Goal: Task Accomplishment & Management: Complete application form

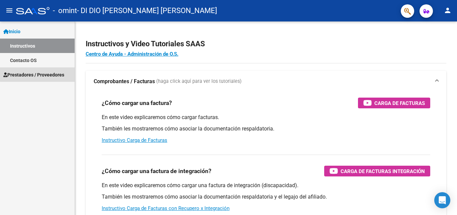
click at [57, 72] on span "Prestadores / Proveedores" at bounding box center [33, 74] width 61 height 7
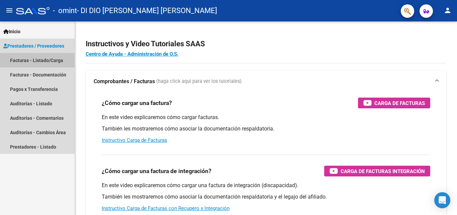
click at [55, 61] on link "Facturas - Listado/Carga" at bounding box center [37, 60] width 75 height 14
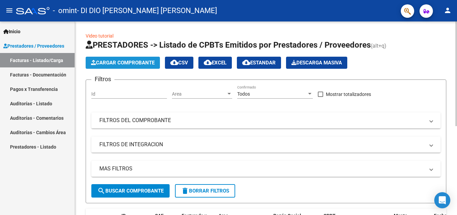
click at [107, 61] on span "Cargar Comprobante" at bounding box center [123, 63] width 64 height 6
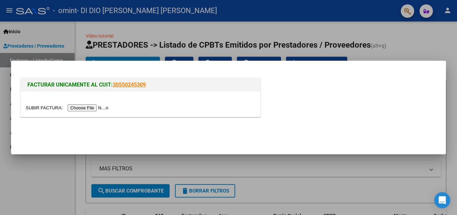
click at [88, 108] on input "file" at bounding box center [68, 107] width 85 height 7
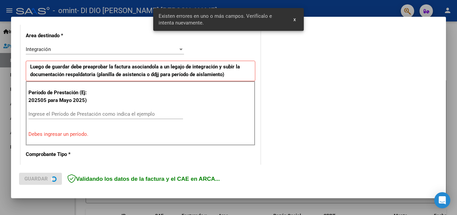
scroll to position [164, 0]
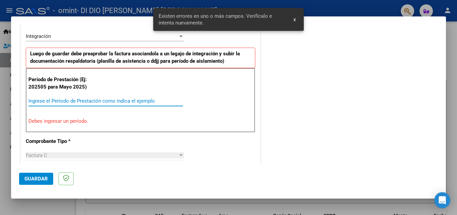
click at [45, 101] on input "Ingrese el Período de Prestación como indica el ejemplo" at bounding box center [105, 101] width 155 height 6
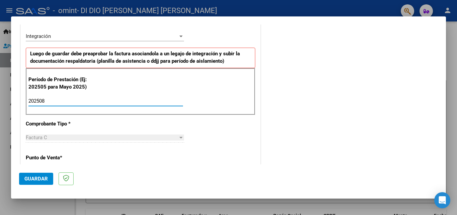
type input "202508"
click at [34, 177] on span "Guardar" at bounding box center [35, 178] width 23 height 6
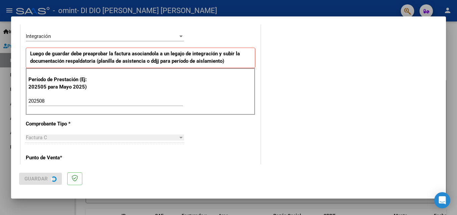
scroll to position [0, 0]
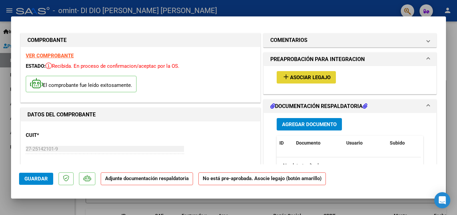
click at [297, 75] on span "Asociar Legajo" at bounding box center [310, 77] width 41 height 6
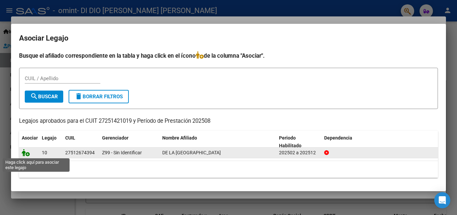
click at [25, 153] on icon at bounding box center [26, 152] width 8 height 7
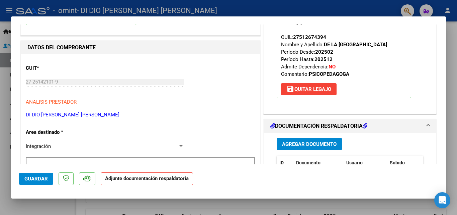
scroll to position [80, 0]
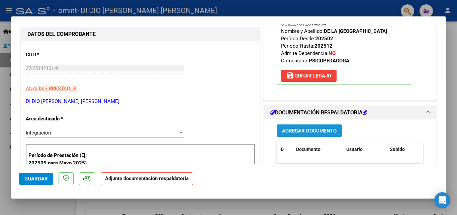
click at [306, 129] on span "Agregar Documento" at bounding box center [309, 131] width 55 height 6
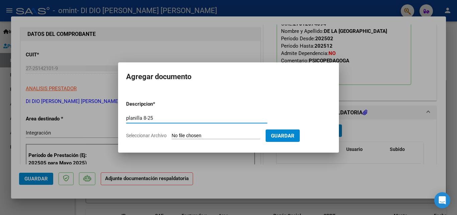
type input "planilla 8-25"
click at [177, 135] on input "Seleccionar Archivo" at bounding box center [216, 136] width 89 height 6
type input "C:\fakepath\De la calle 8-25 pl.pdf"
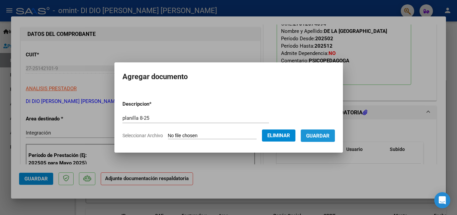
click at [319, 134] on span "Guardar" at bounding box center [317, 136] width 23 height 6
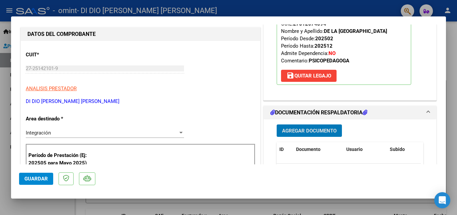
scroll to position [94, 0]
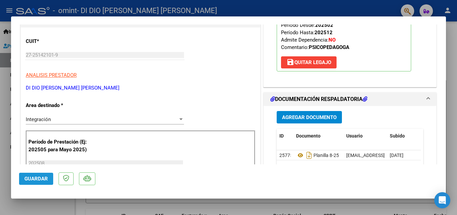
click at [31, 176] on span "Guardar" at bounding box center [35, 178] width 23 height 6
